Goal: Transaction & Acquisition: Download file/media

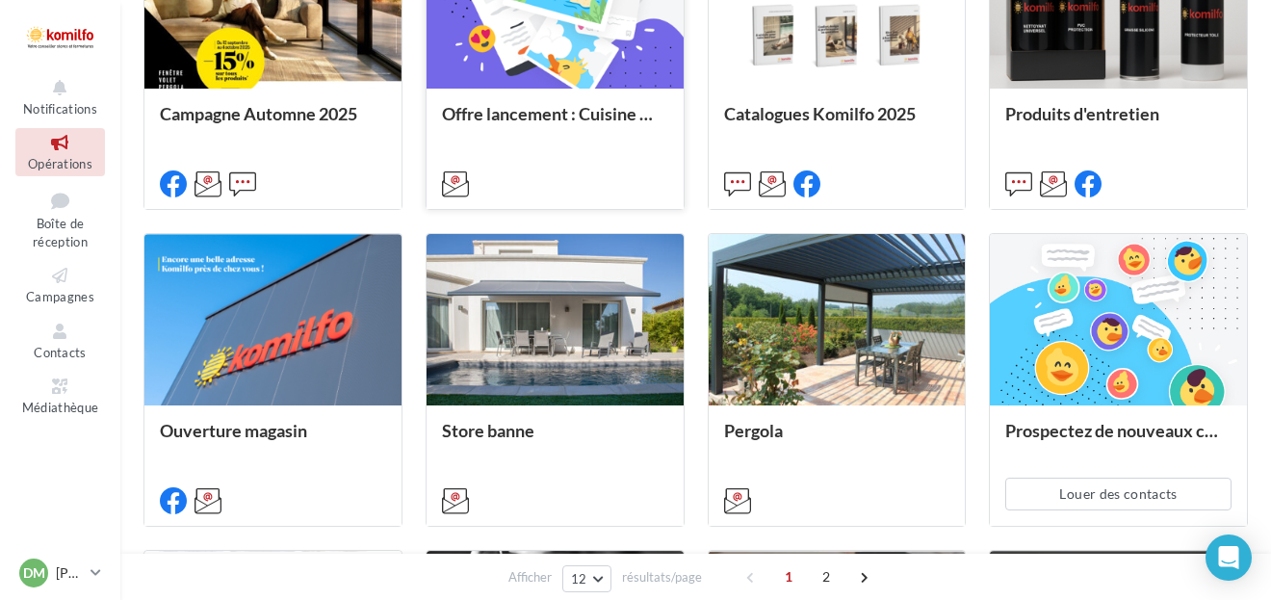
scroll to position [685, 0]
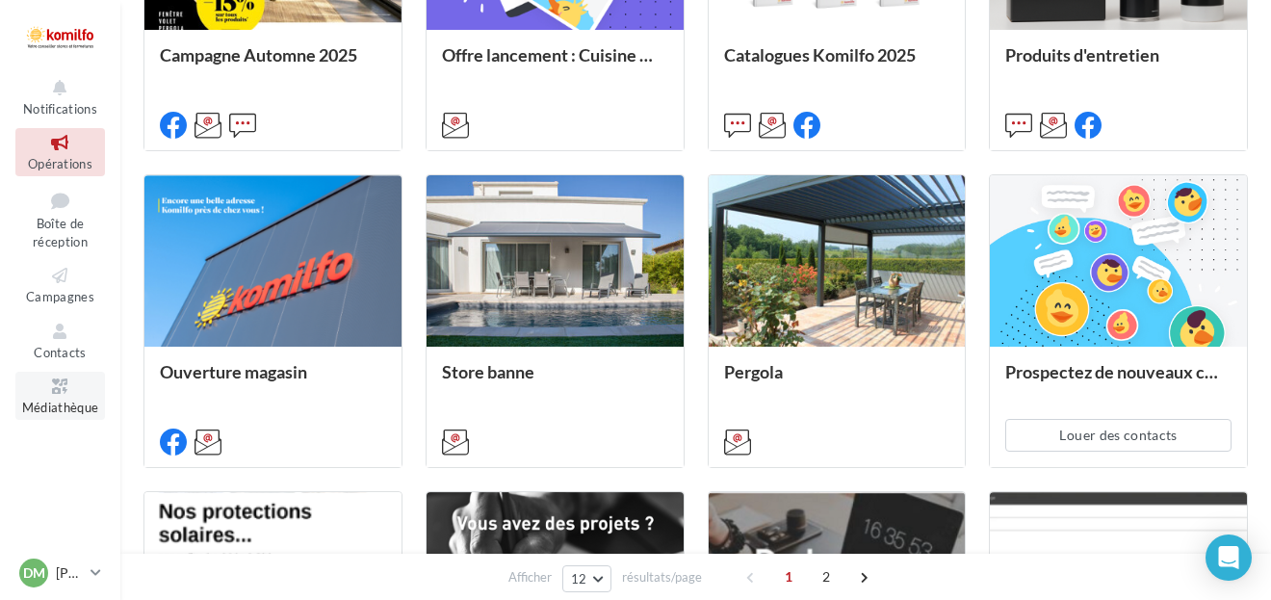
click at [70, 382] on icon at bounding box center [60, 387] width 78 height 22
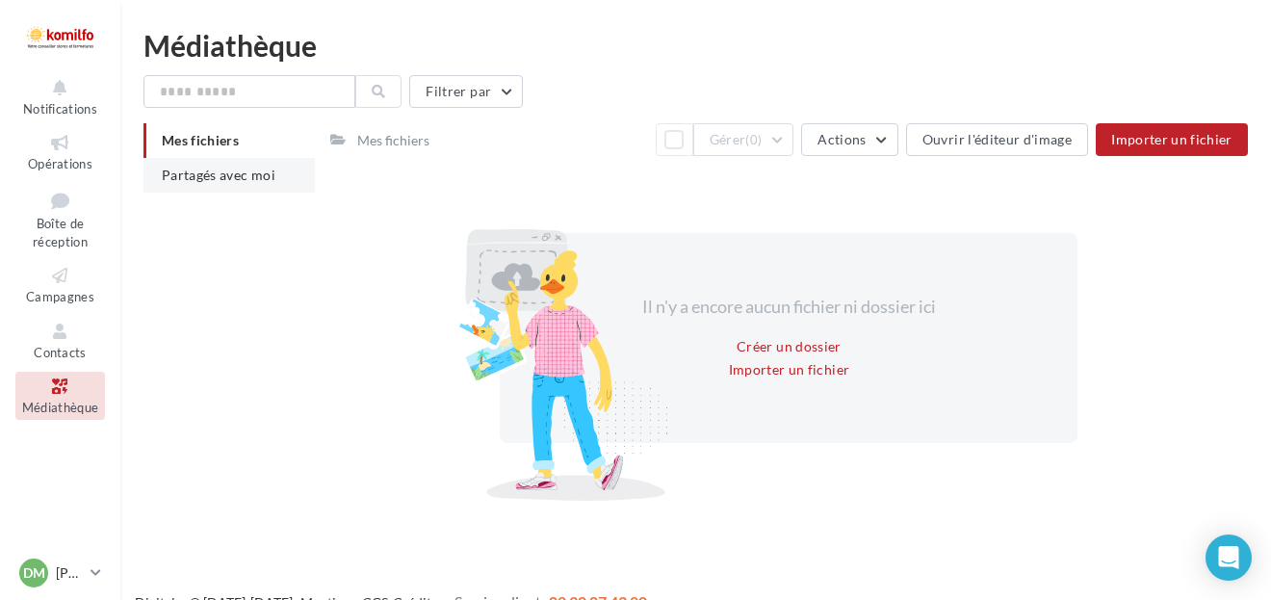
click at [281, 177] on li "Partagés avec moi" at bounding box center [228, 175] width 171 height 35
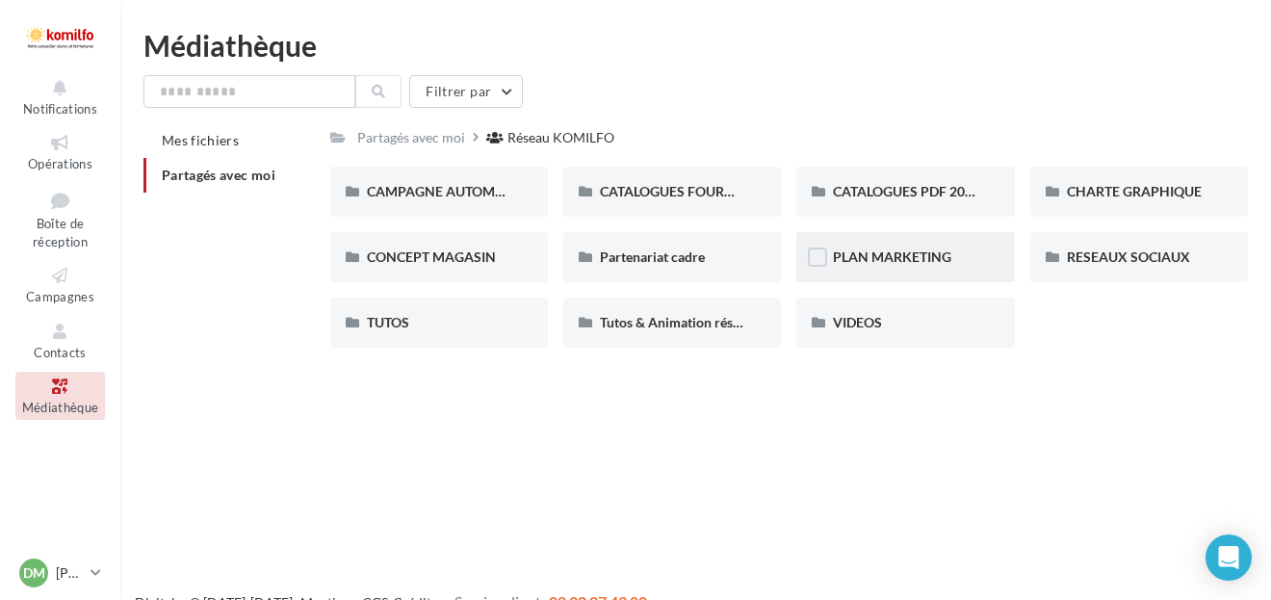
click at [917, 273] on div "PLAN MARKETING" at bounding box center [905, 257] width 218 height 50
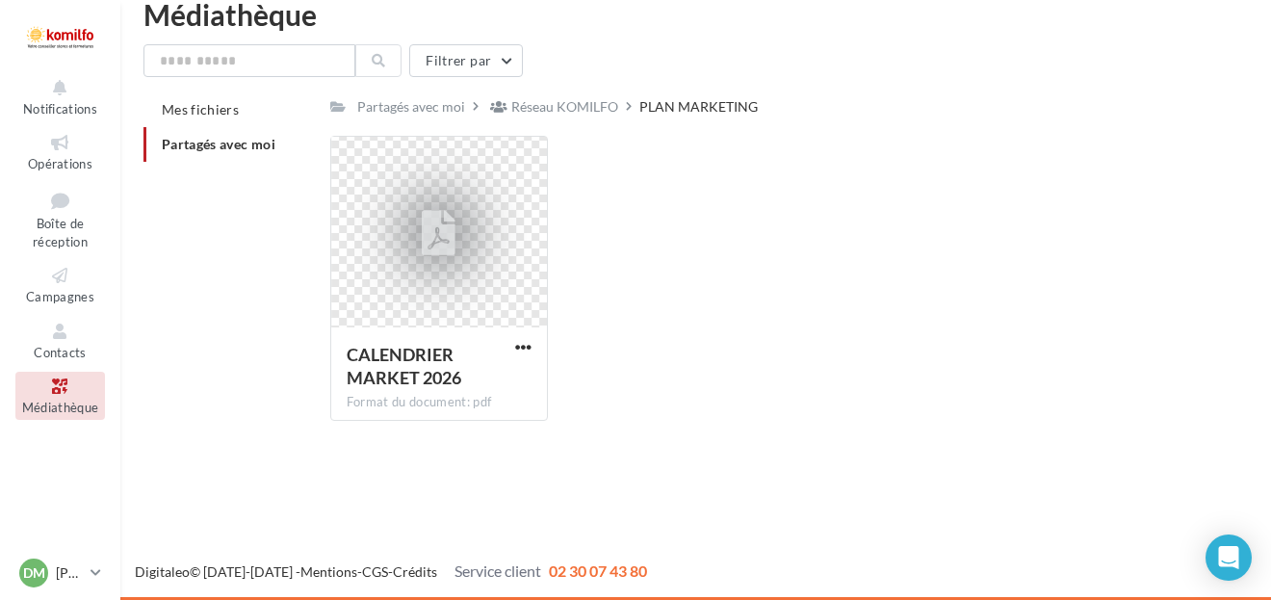
scroll to position [31, 0]
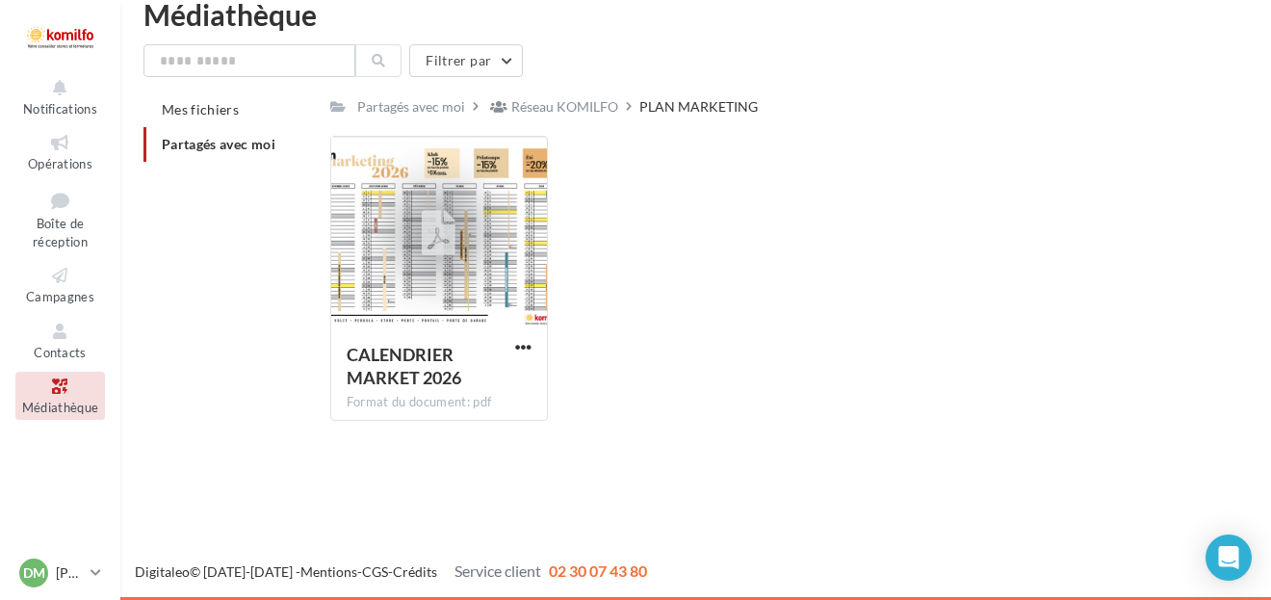
click at [221, 147] on span "Partagés avec moi" at bounding box center [219, 144] width 114 height 16
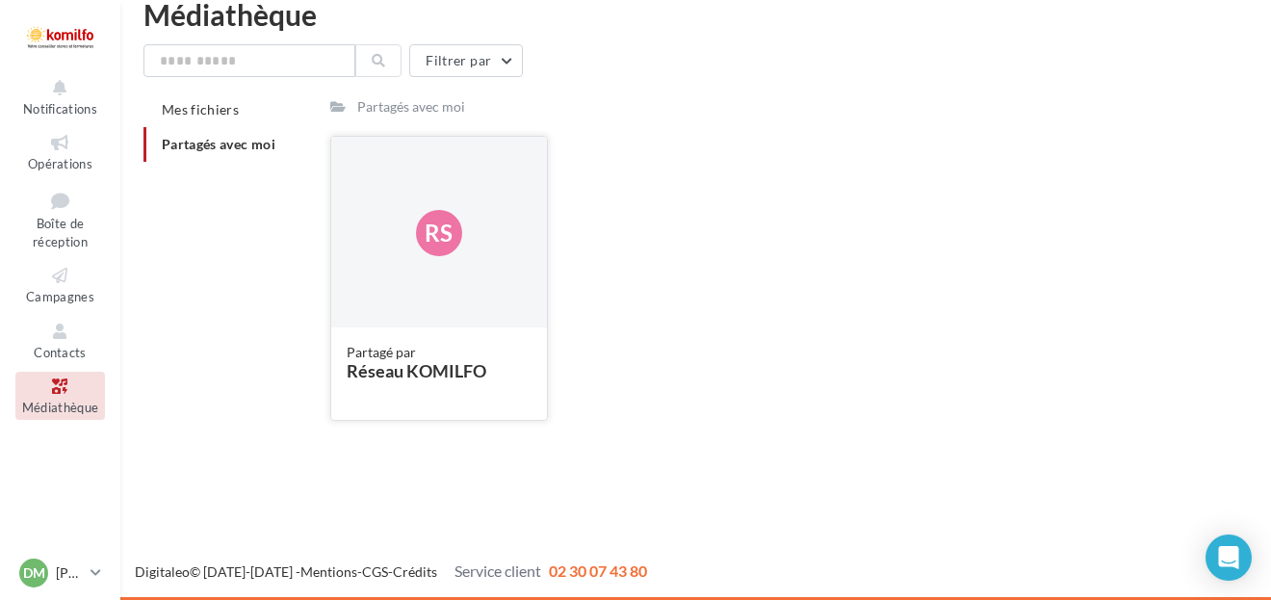
click at [443, 262] on div "Rs" at bounding box center [439, 233] width 216 height 193
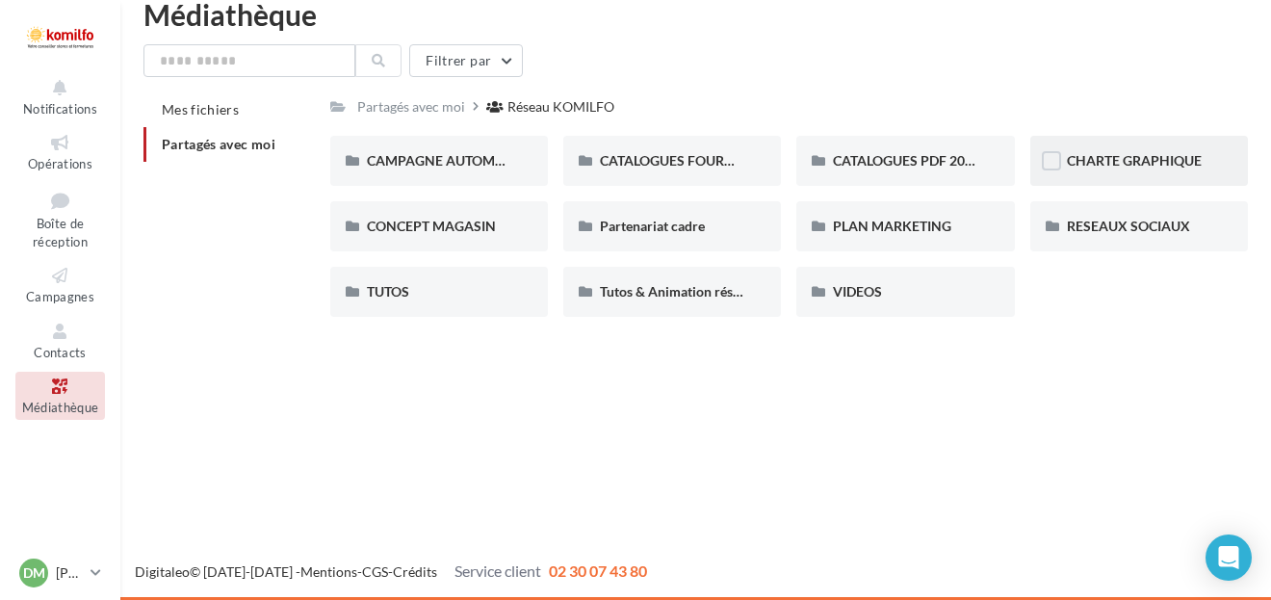
click at [1125, 148] on div "CHARTE GRAPHIQUE" at bounding box center [1139, 161] width 218 height 50
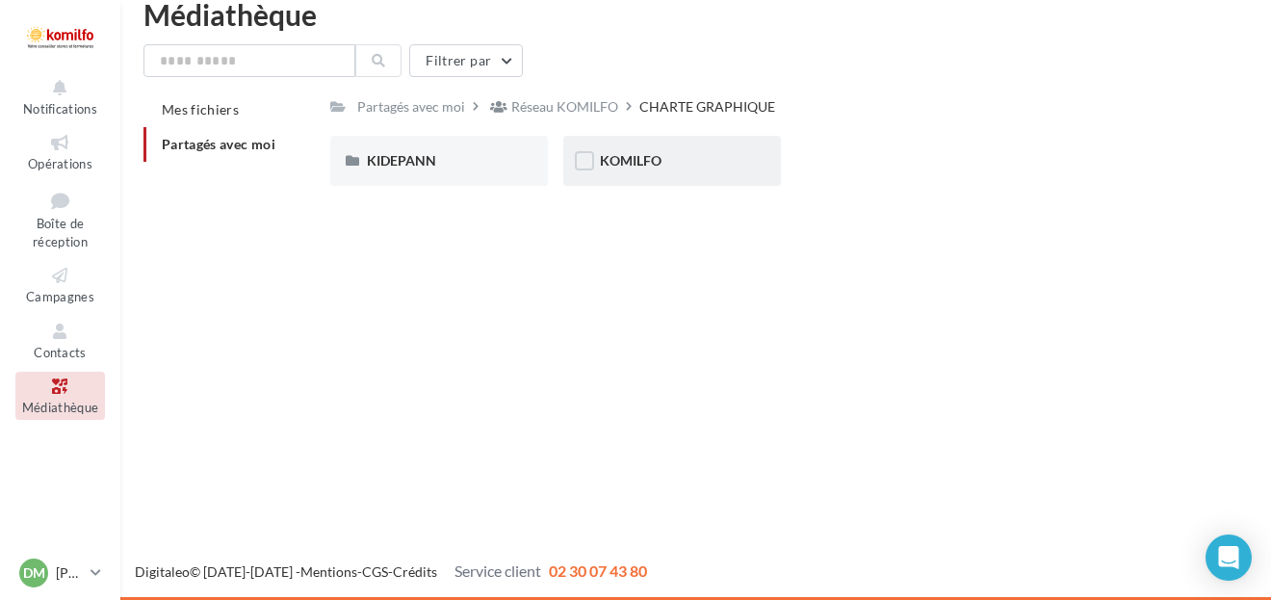
click at [658, 171] on div "KOMILFO" at bounding box center [672, 161] width 218 height 50
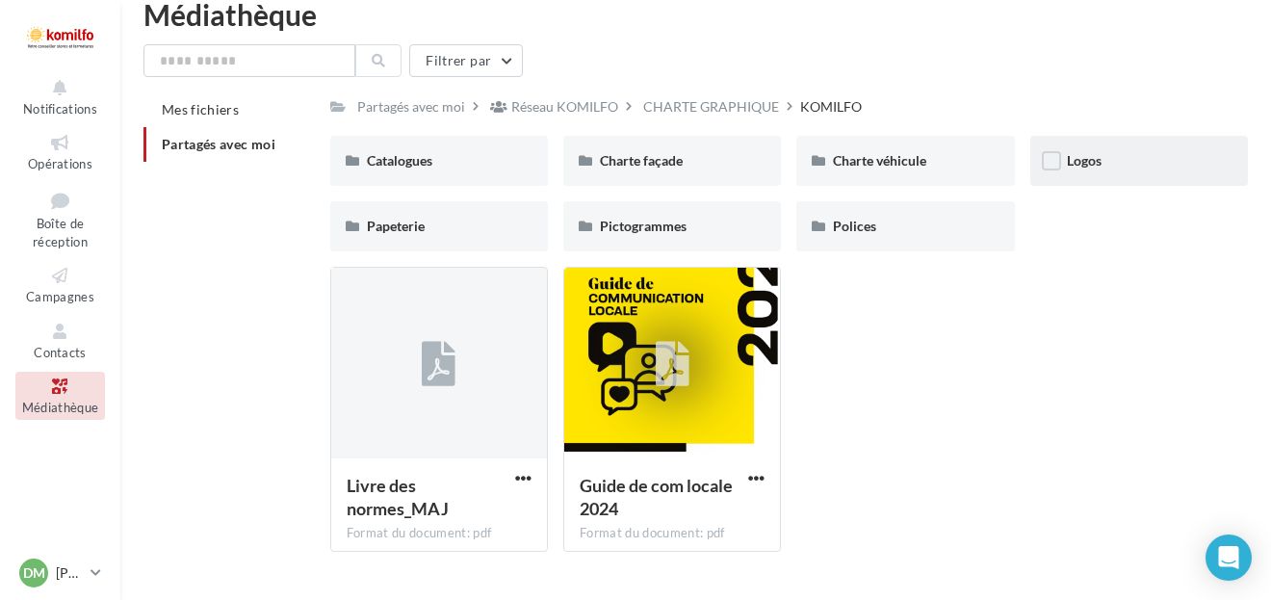
click at [1151, 155] on div "Logos" at bounding box center [1139, 160] width 144 height 19
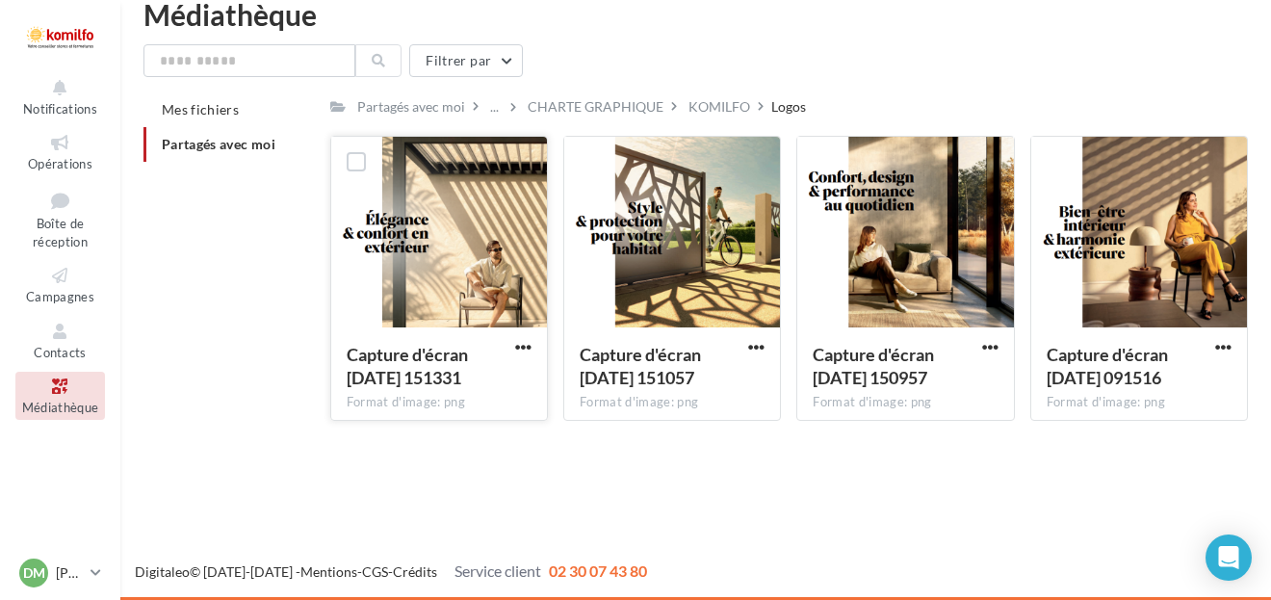
click at [449, 243] on div at bounding box center [439, 233] width 216 height 193
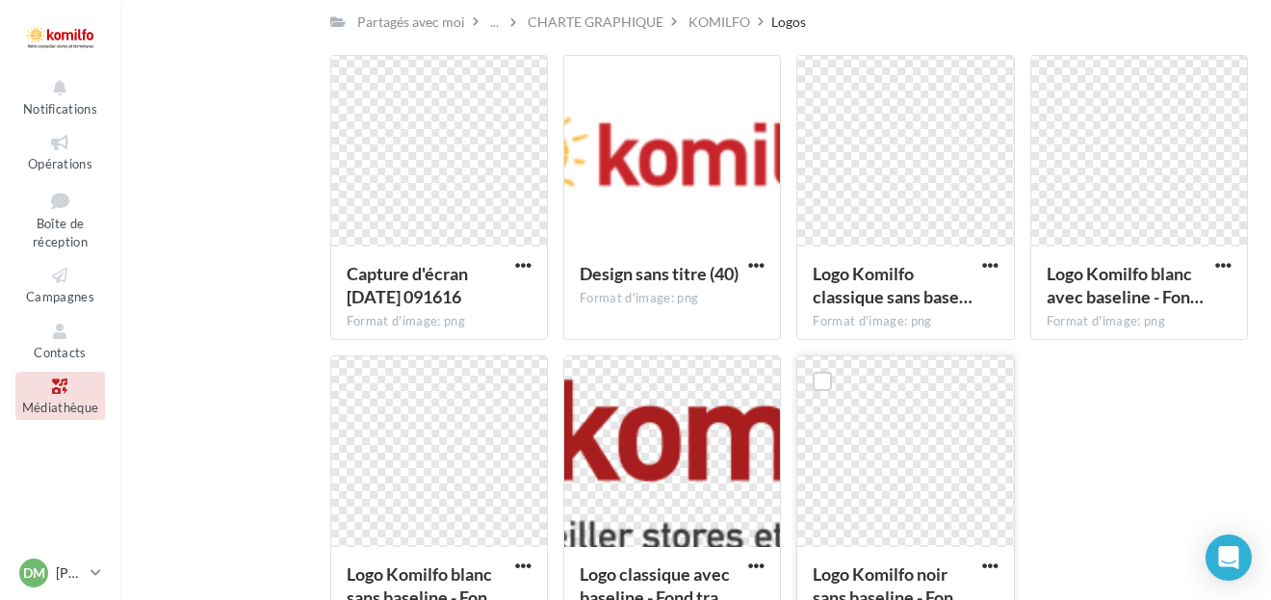
scroll to position [419, 0]
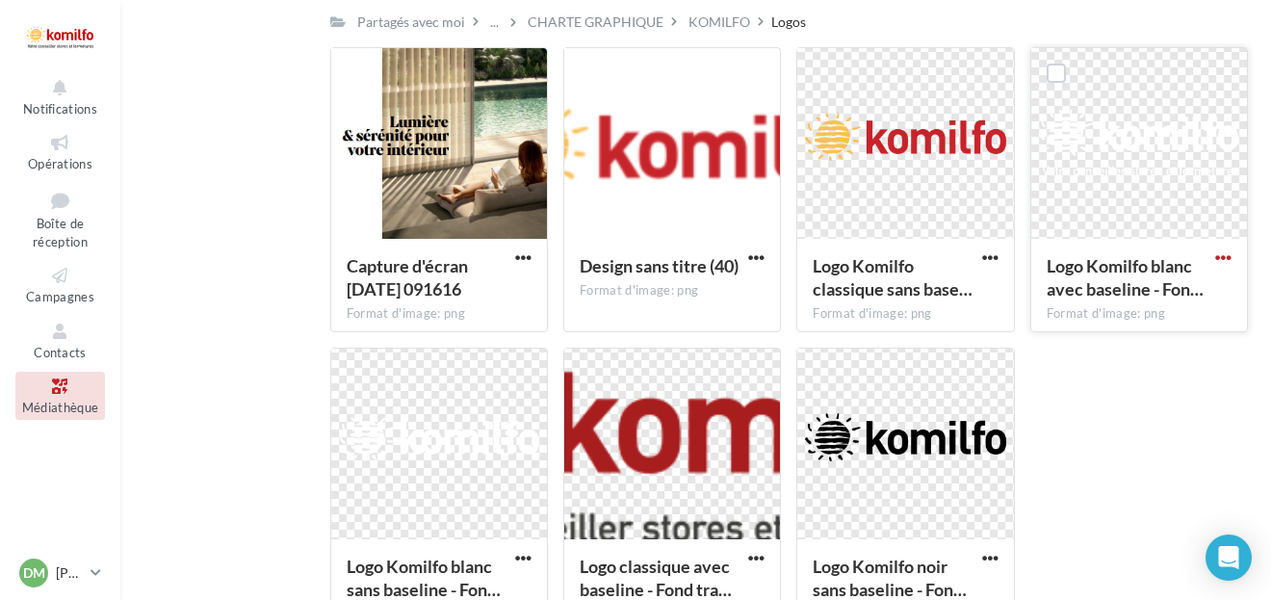
click at [1221, 257] on span "button" at bounding box center [1223, 257] width 16 height 16
click at [1106, 299] on button "Télécharger" at bounding box center [1139, 297] width 193 height 50
click at [1000, 563] on button "button" at bounding box center [990, 559] width 24 height 19
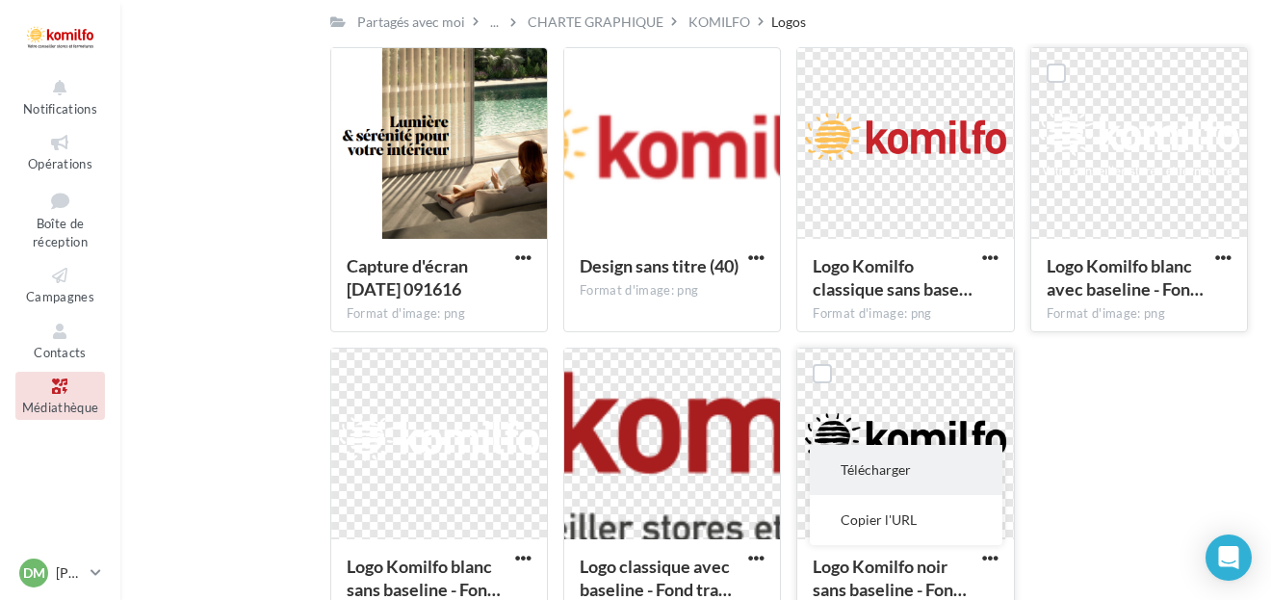
click at [906, 481] on button "Télécharger" at bounding box center [906, 470] width 193 height 50
